Goal: Task Accomplishment & Management: Manage account settings

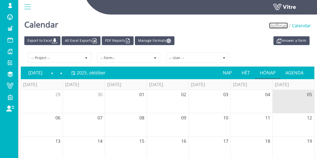
click at [284, 27] on link "Hoffman" at bounding box center [278, 26] width 19 height 6
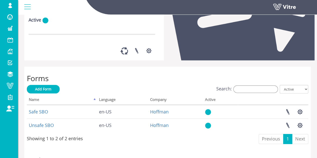
scroll to position [105, 0]
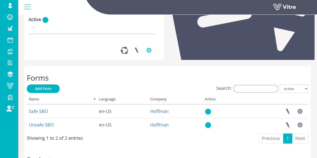
click at [150, 57] on button "button" at bounding box center [149, 50] width 13 height 13
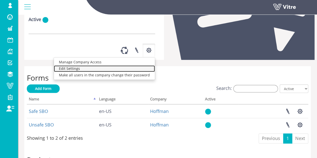
click at [118, 72] on link "Edit Settings" at bounding box center [104, 68] width 101 height 7
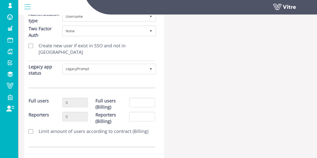
scroll to position [94, 0]
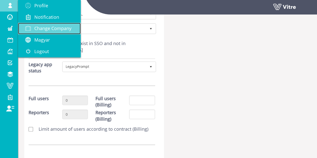
click at [47, 27] on span "Change Company" at bounding box center [52, 28] width 37 height 6
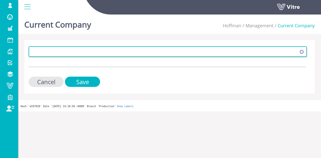
click at [75, 53] on span at bounding box center [163, 51] width 268 height 9
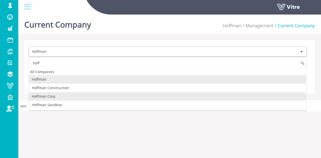
click at [52, 99] on li "Hoffman Corp" at bounding box center [167, 96] width 277 height 9
type input "hoff"
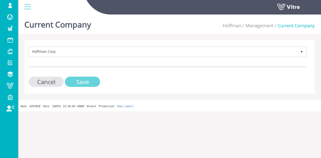
click at [90, 81] on input "Save" at bounding box center [82, 82] width 35 height 10
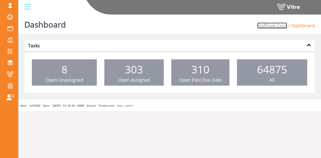
click at [282, 26] on link "Hoffman Corp" at bounding box center [272, 26] width 30 height 6
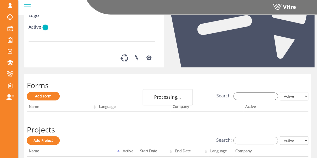
scroll to position [99, 0]
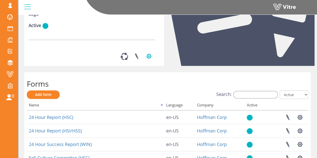
click at [149, 63] on button "button" at bounding box center [149, 56] width 13 height 13
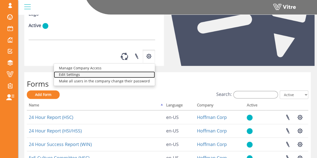
click at [122, 78] on link "Edit Settings" at bounding box center [104, 74] width 101 height 7
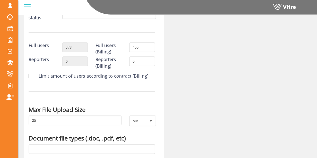
scroll to position [143, 0]
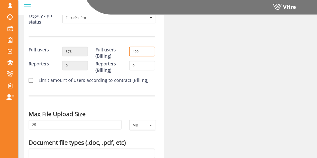
drag, startPoint x: 144, startPoint y: 45, endPoint x: 116, endPoint y: 43, distance: 27.9
click at [116, 47] on div "Full users 378 Full users (Billing) 400" at bounding box center [92, 54] width 134 height 14
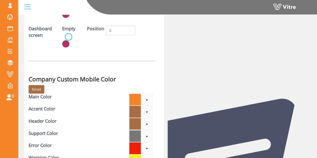
scroll to position [1735, 0]
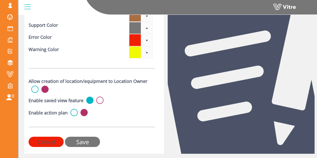
type input "830"
click at [91, 137] on input "Save" at bounding box center [82, 142] width 35 height 10
